Goal: Task Accomplishment & Management: Manage account settings

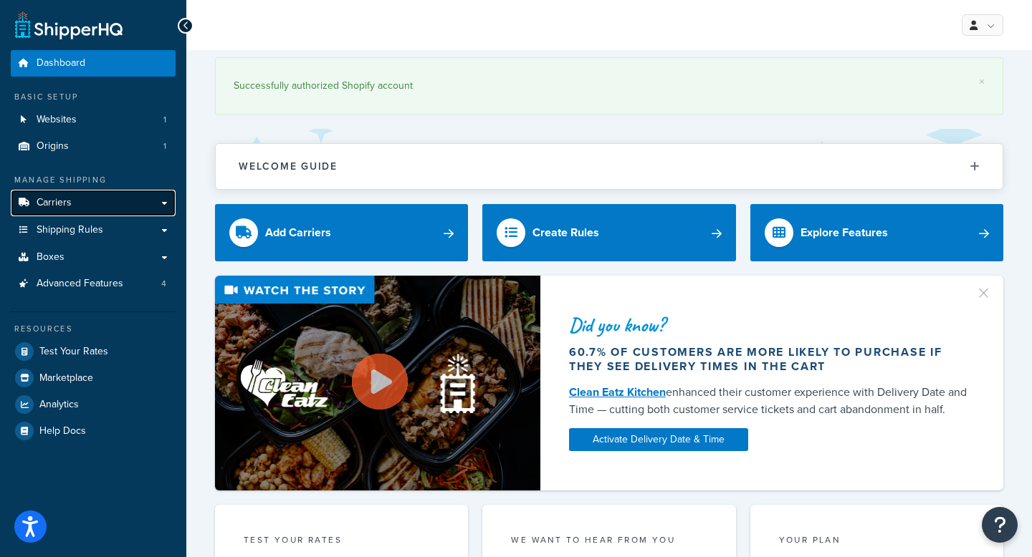
click at [66, 199] on span "Carriers" at bounding box center [54, 203] width 35 height 12
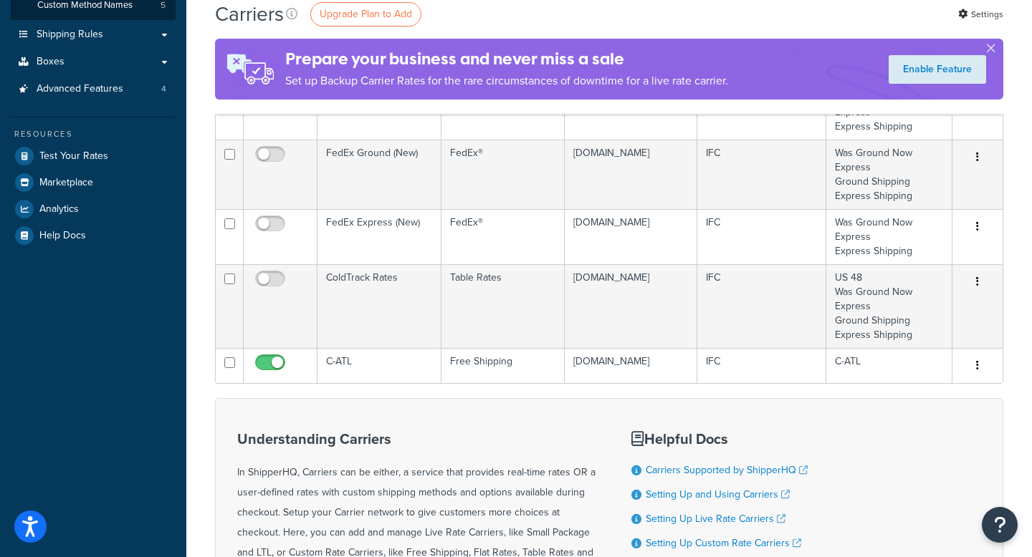
scroll to position [283, 0]
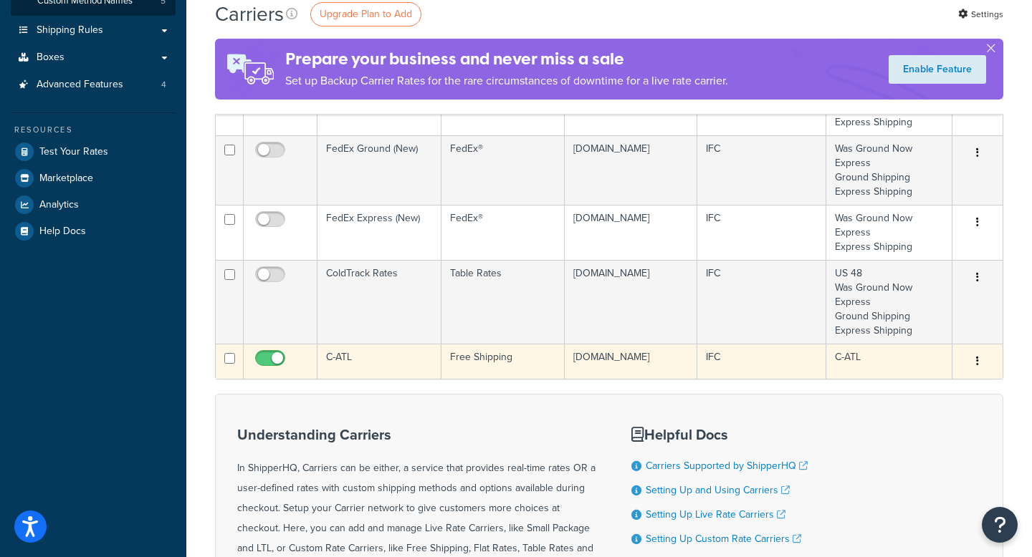
click at [342, 368] on td "C-ATL" at bounding box center [379, 361] width 124 height 35
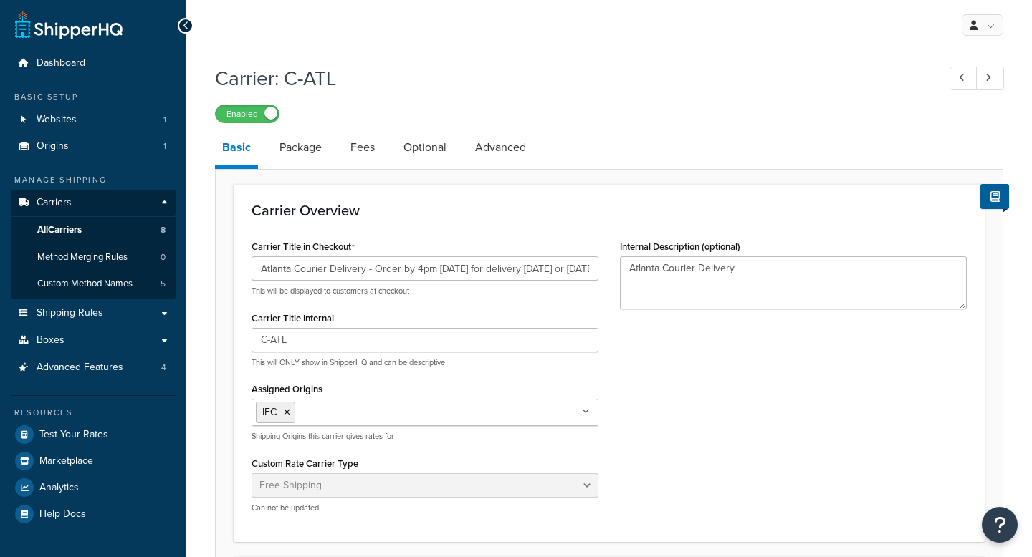
select select "free"
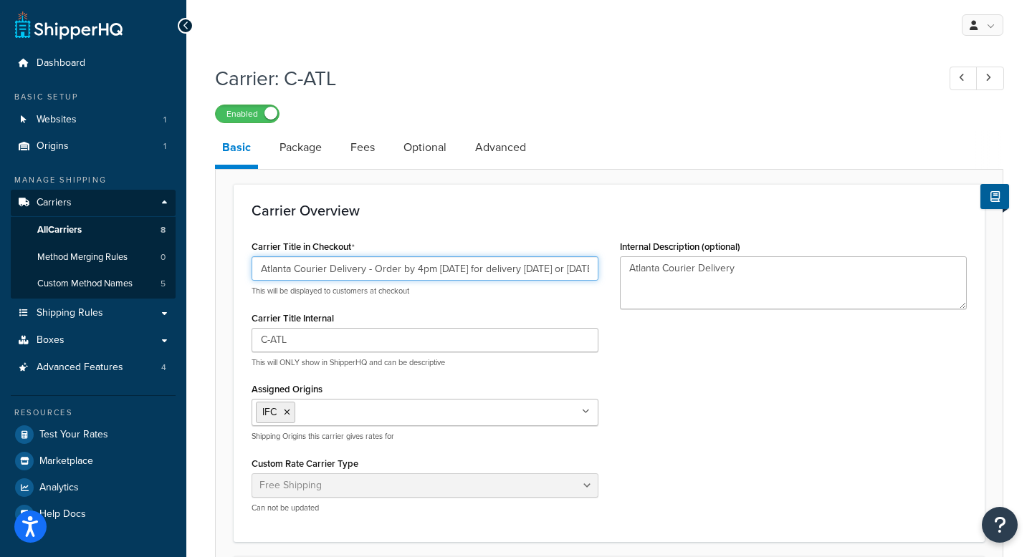
click at [511, 274] on input "Atlanta Courier Delivery - Order by 4pm [DATE] for delivery [DATE] or [DATE]. *…" at bounding box center [424, 268] width 347 height 24
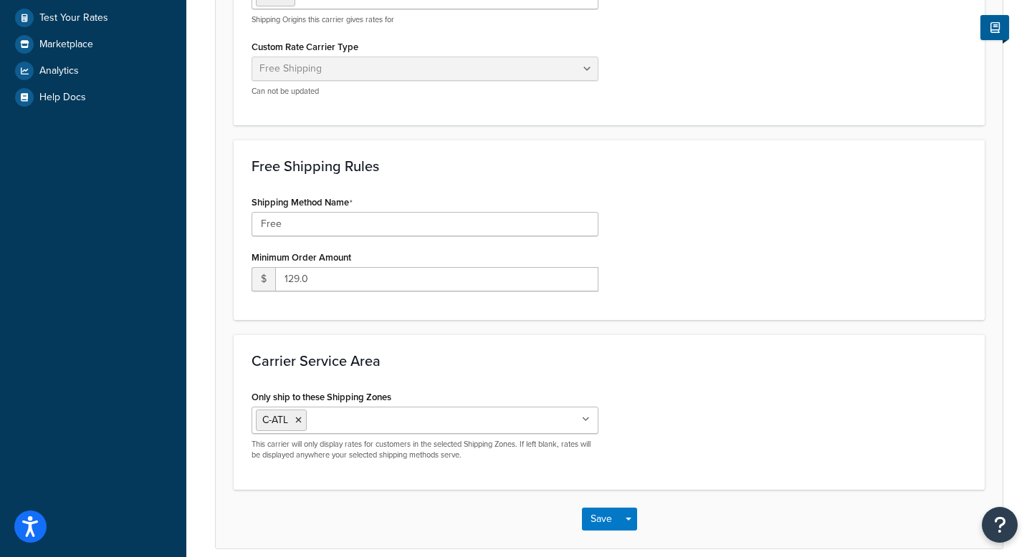
scroll to position [481, 0]
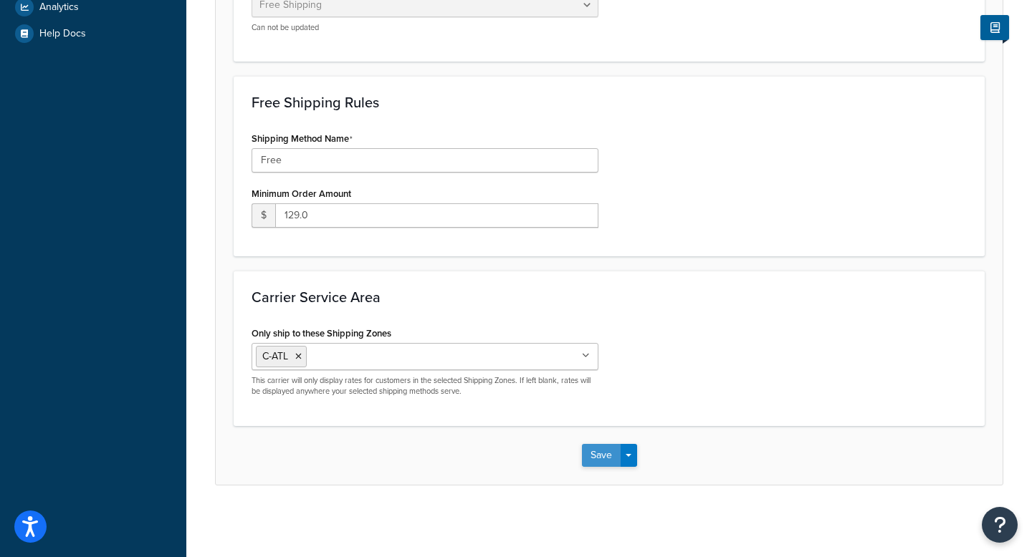
type input "Atlanta Courier Delivery - Order by 4pm [DATE] for delivery [DATE] or [DATE]. *…"
click at [595, 455] on button "Save" at bounding box center [601, 455] width 39 height 23
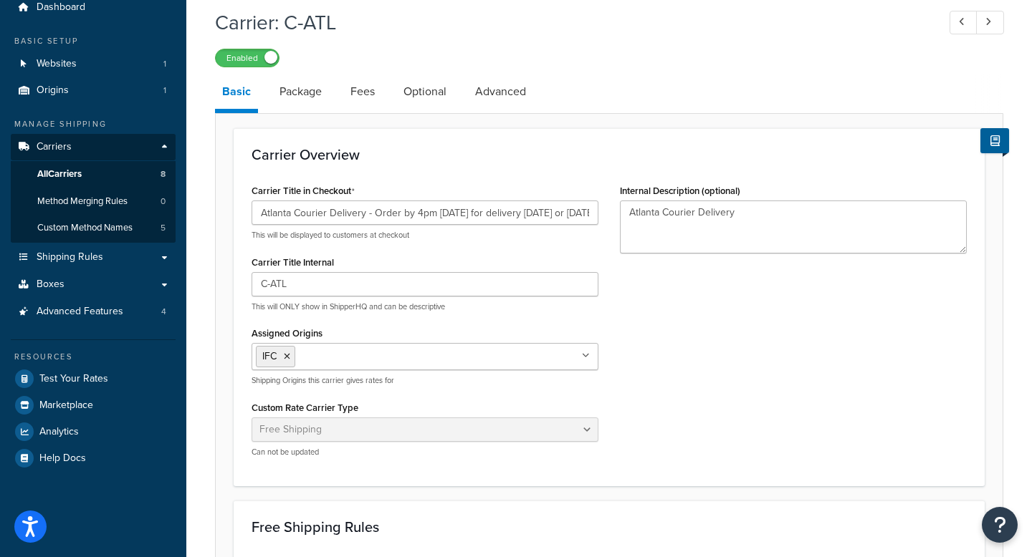
scroll to position [187, 0]
